Goal: Task Accomplishment & Management: Manage account settings

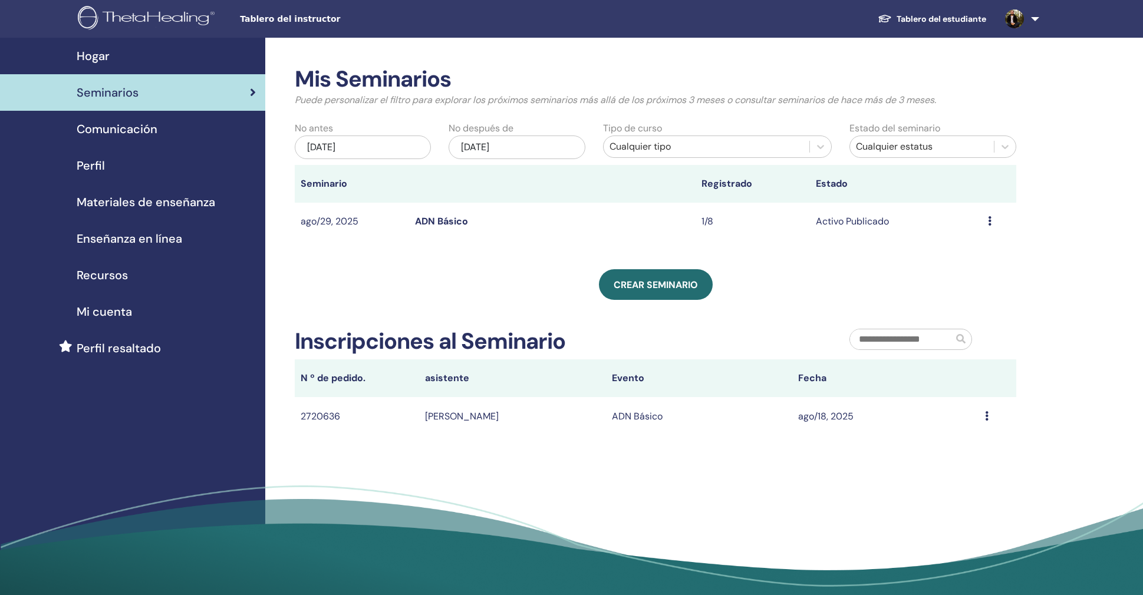
click at [987, 417] on icon at bounding box center [987, 416] width 4 height 9
click at [988, 414] on div "Message" at bounding box center [997, 417] width 25 height 14
click at [987, 414] on icon at bounding box center [987, 416] width 4 height 9
click at [978, 423] on link "Message" at bounding box center [963, 423] width 38 height 12
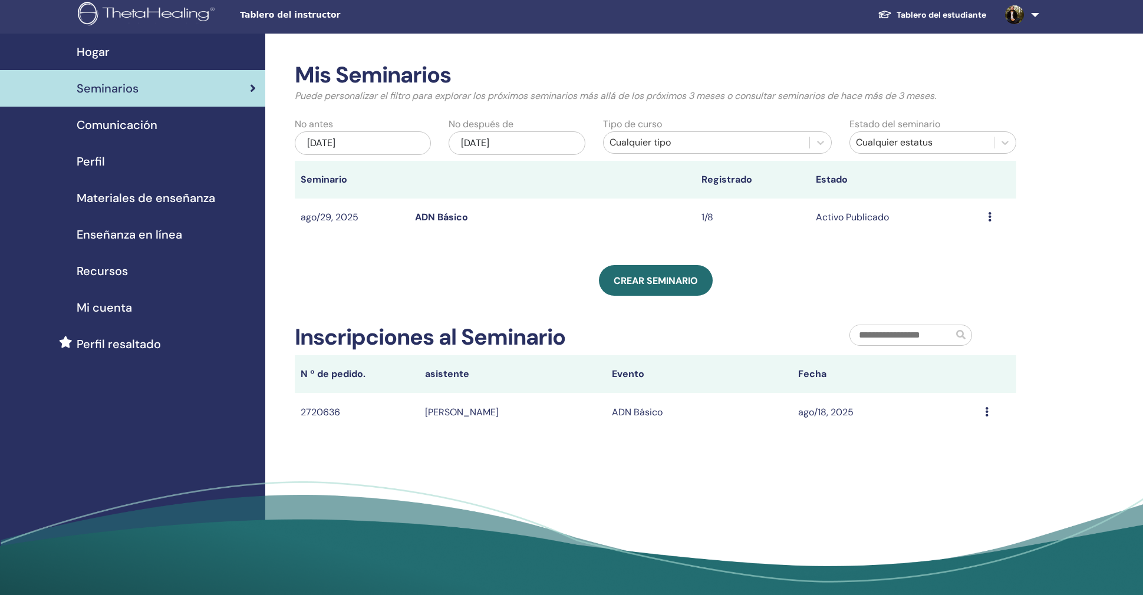
click at [988, 213] on icon at bounding box center [990, 216] width 4 height 9
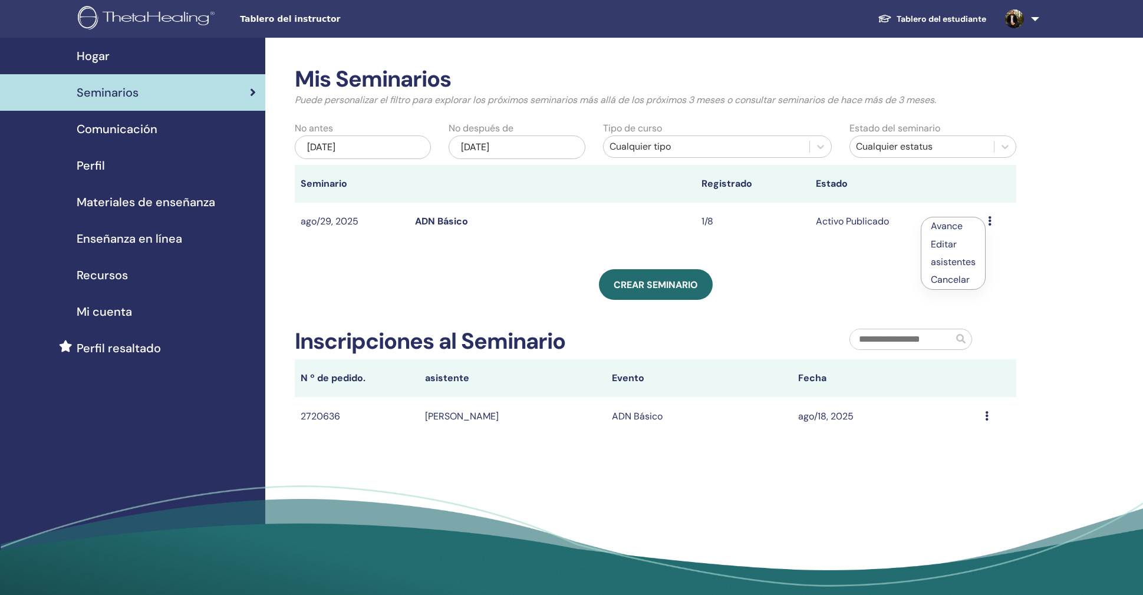
scroll to position [0, 0]
click at [884, 221] on td "Activo Publicado" at bounding box center [896, 222] width 172 height 38
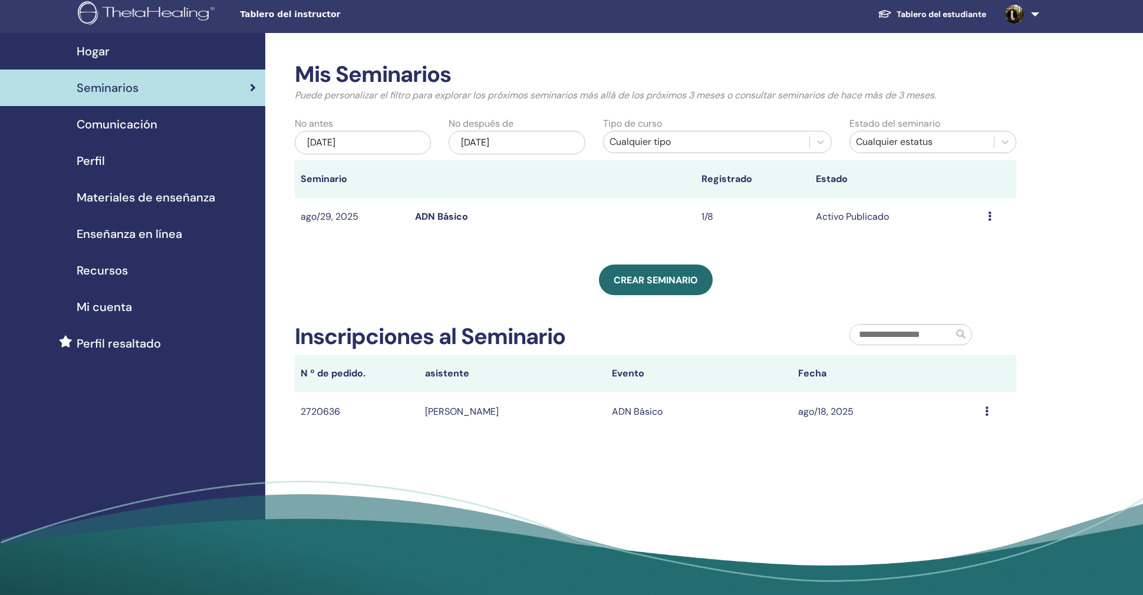
scroll to position [5, 1]
click at [466, 223] on td "ADN Básico" at bounding box center [552, 217] width 287 height 38
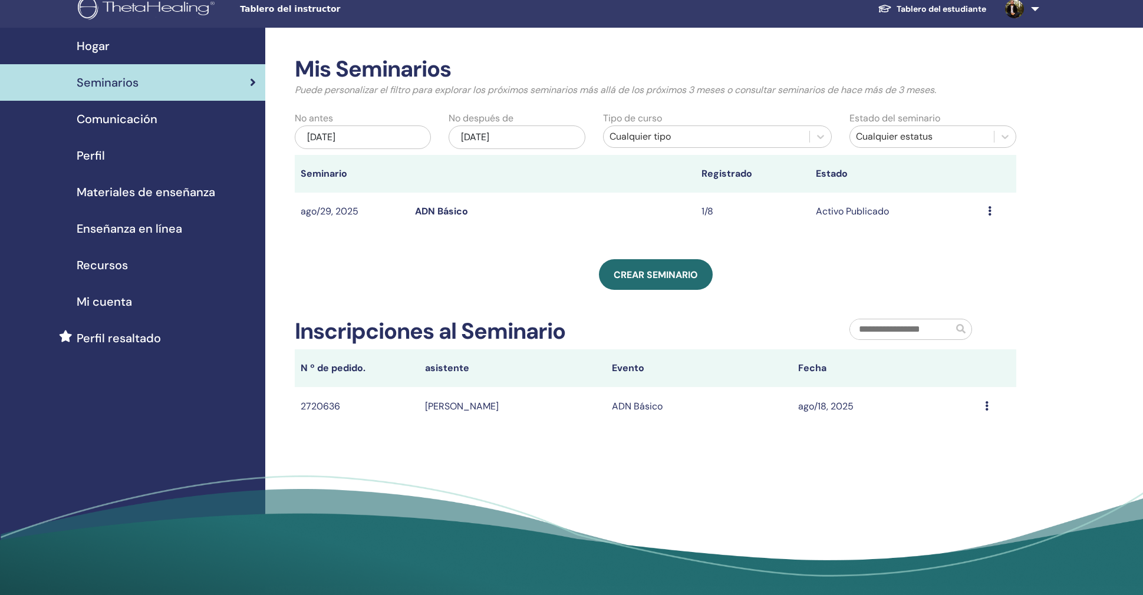
scroll to position [11, 0]
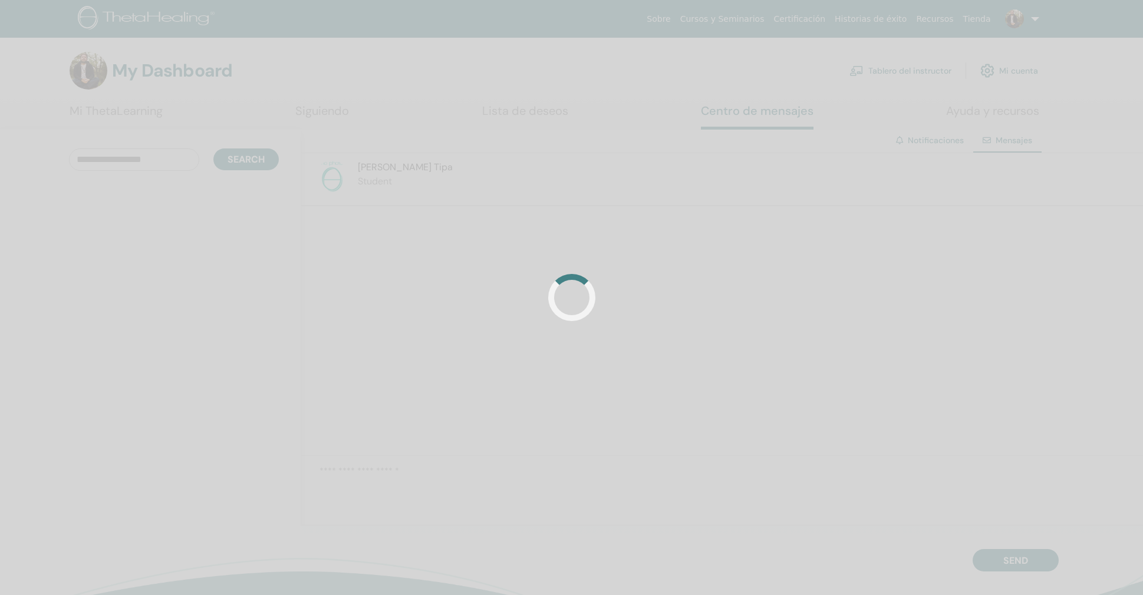
scroll to position [239, 0]
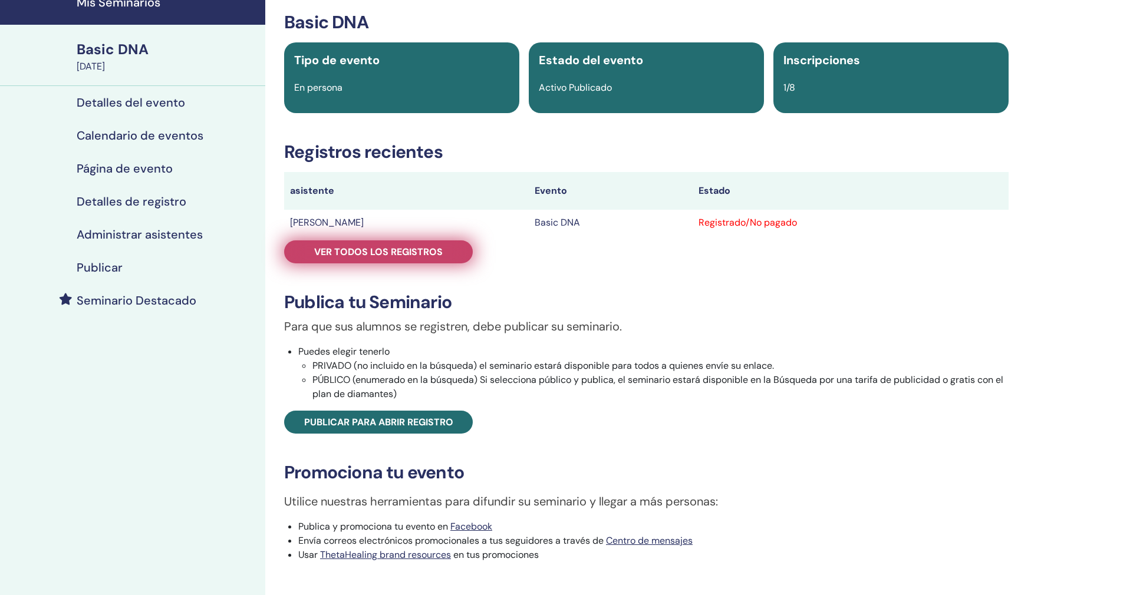
scroll to position [54, 0]
click at [455, 244] on link "Ver todos los registros" at bounding box center [378, 252] width 189 height 23
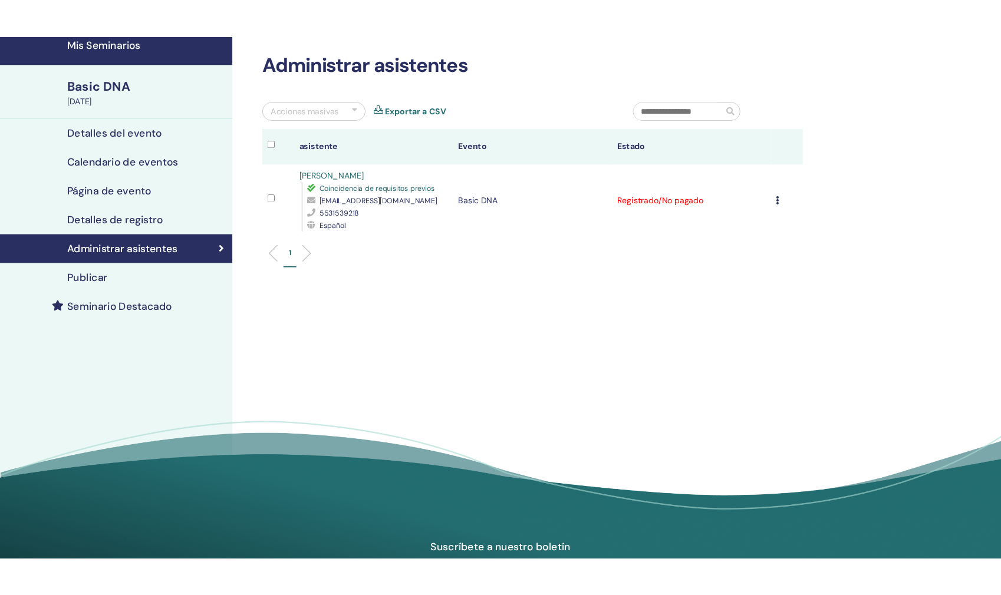
scroll to position [48, 0]
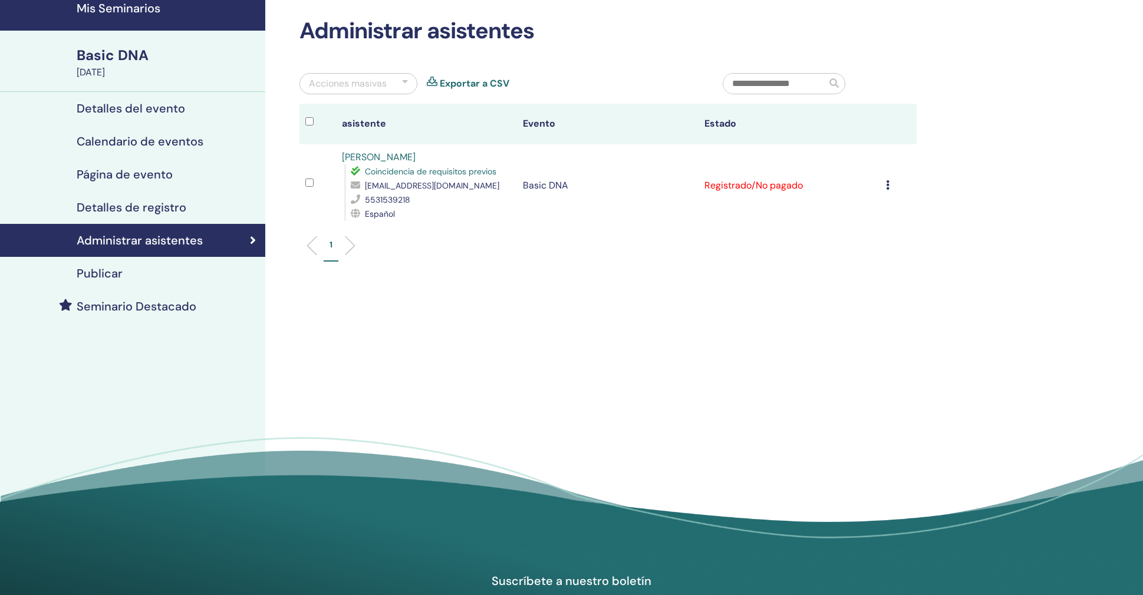
click at [888, 185] on icon at bounding box center [888, 184] width 4 height 9
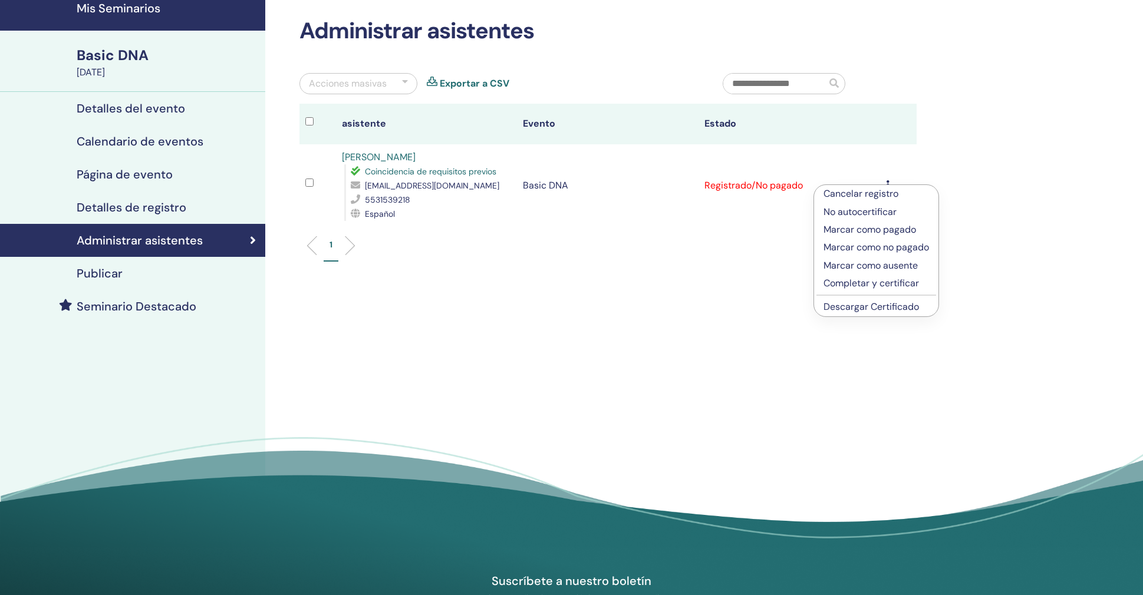
click at [859, 306] on link "Descargar Certificado" at bounding box center [872, 307] width 96 height 12
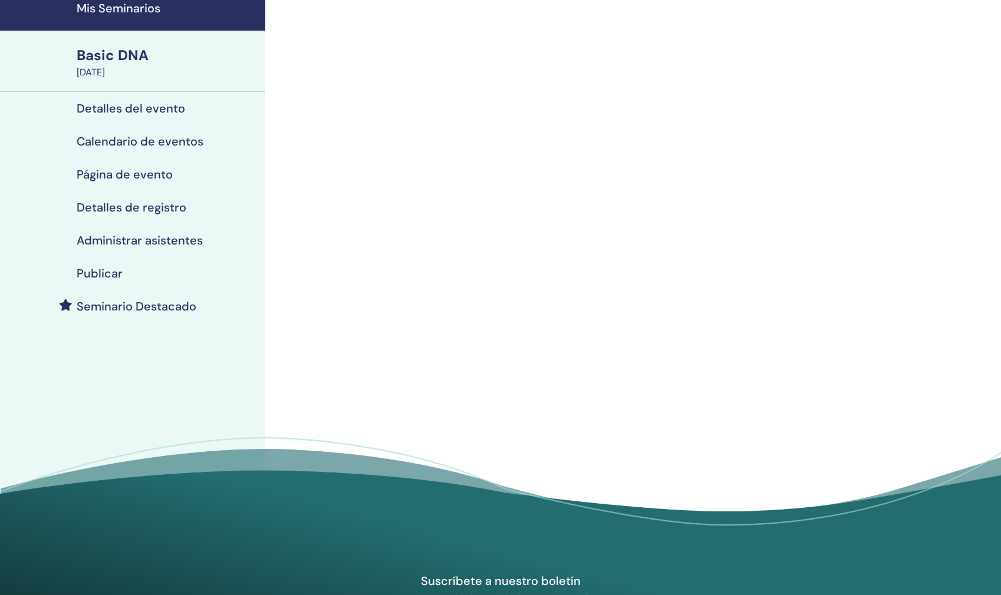
scroll to position [54, 0]
